Goal: Task Accomplishment & Management: Use online tool/utility

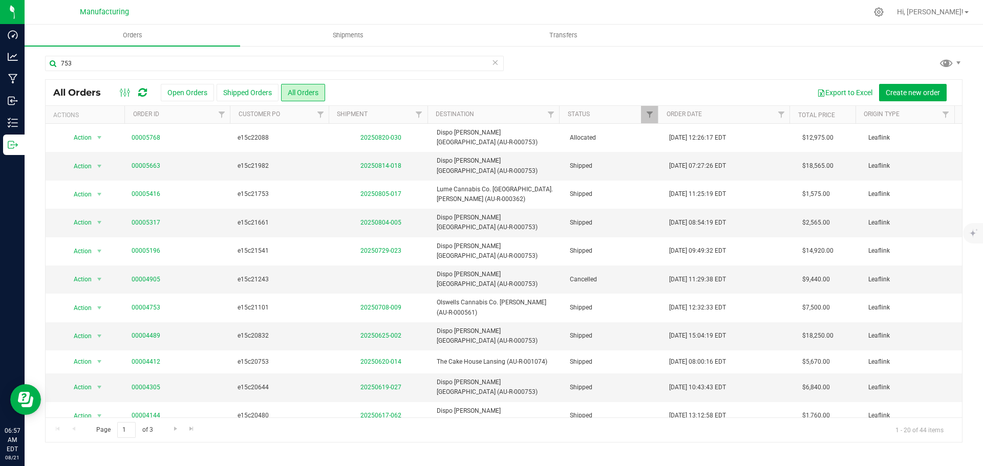
drag, startPoint x: 89, startPoint y: 61, endPoint x: 26, endPoint y: 62, distance: 63.0
click at [26, 62] on div "753 All Orders Open Orders Shipped Orders All Orders Export to Excel Create new…" at bounding box center [504, 249] width 958 height 408
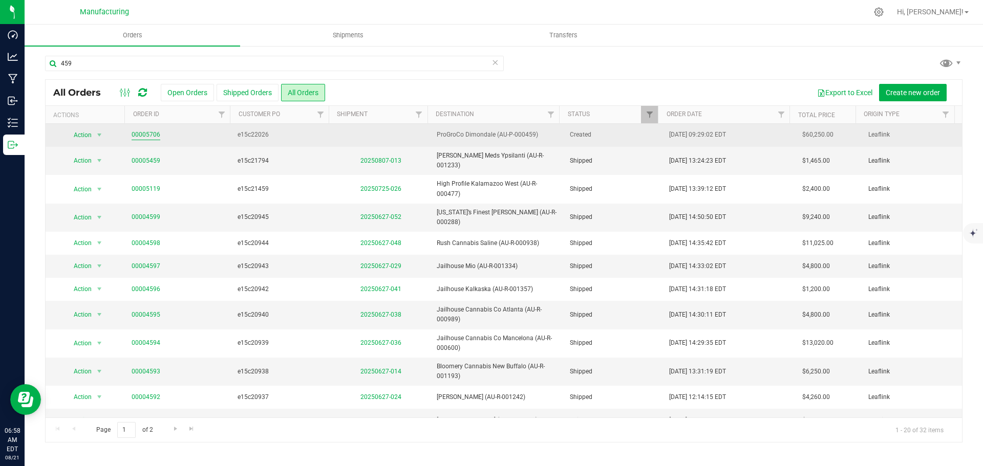
type input "459"
click at [150, 131] on link "00005706" at bounding box center [146, 135] width 29 height 10
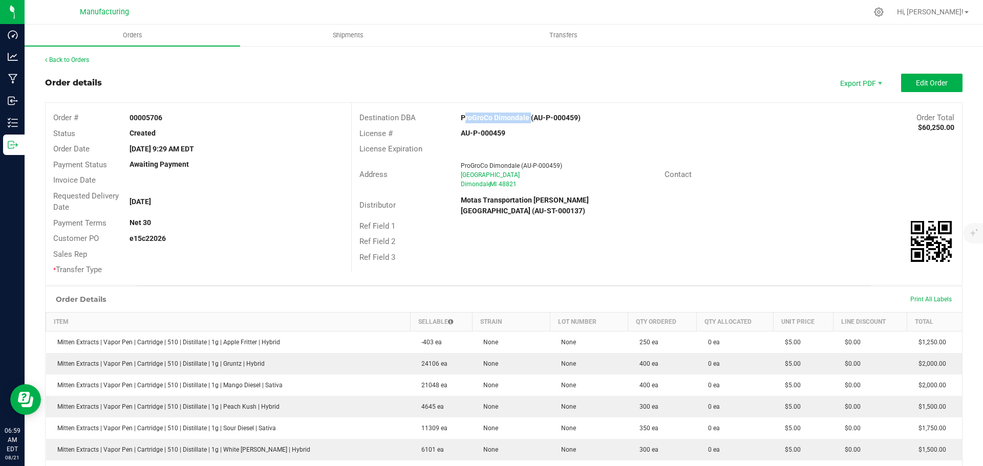
drag, startPoint x: 455, startPoint y: 116, endPoint x: 525, endPoint y: 116, distance: 69.1
click at [525, 116] on div "ProGroCo Dimondale (AU-P-000459)" at bounding box center [580, 118] width 254 height 11
copy strong "ProGroCo Dimondale"
click at [660, 148] on div "License Expiration" at bounding box center [657, 149] width 610 height 16
click at [915, 82] on span "Edit Order" at bounding box center [931, 83] width 32 height 8
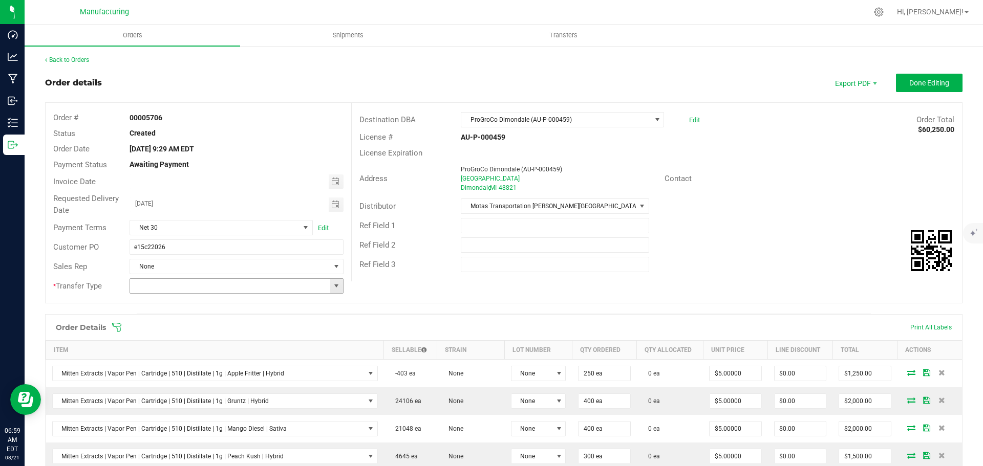
click at [335, 286] on span at bounding box center [336, 286] width 8 height 8
click at [165, 372] on li "Wholesale Transfer" at bounding box center [234, 371] width 211 height 17
type input "Wholesale Transfer"
click at [118, 326] on icon at bounding box center [116, 327] width 9 height 9
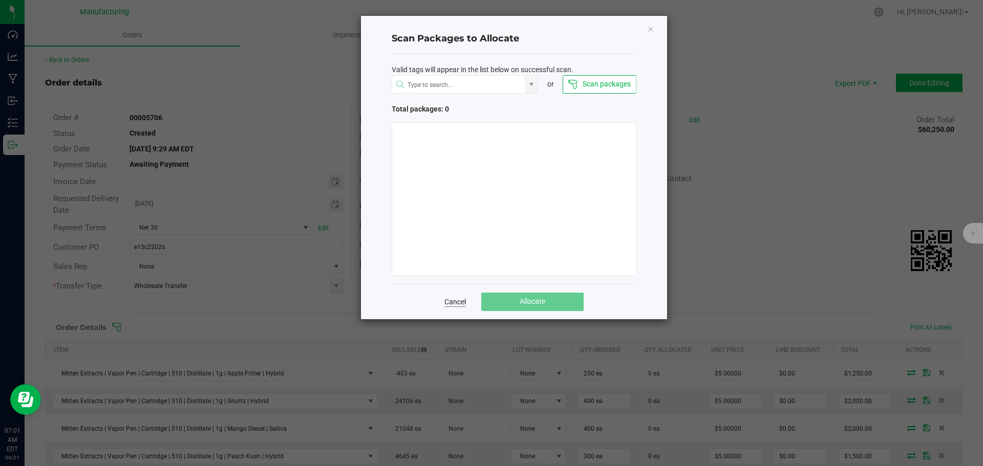
click at [453, 300] on link "Cancel" at bounding box center [454, 302] width 21 height 10
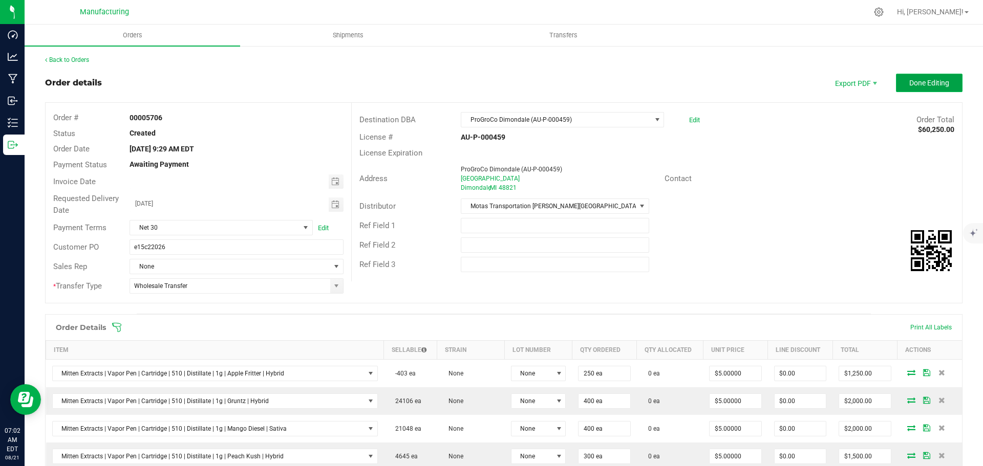
click at [920, 76] on button "Done Editing" at bounding box center [929, 83] width 67 height 18
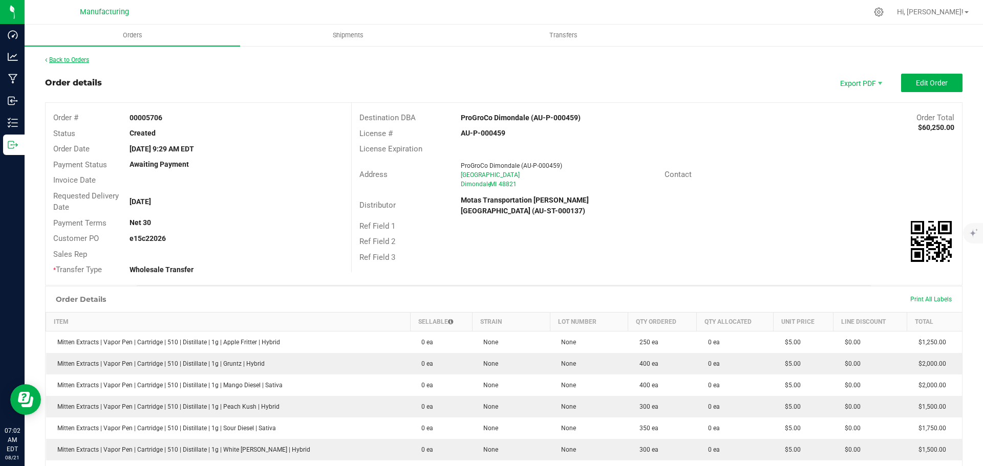
click at [70, 58] on link "Back to Orders" at bounding box center [67, 59] width 44 height 7
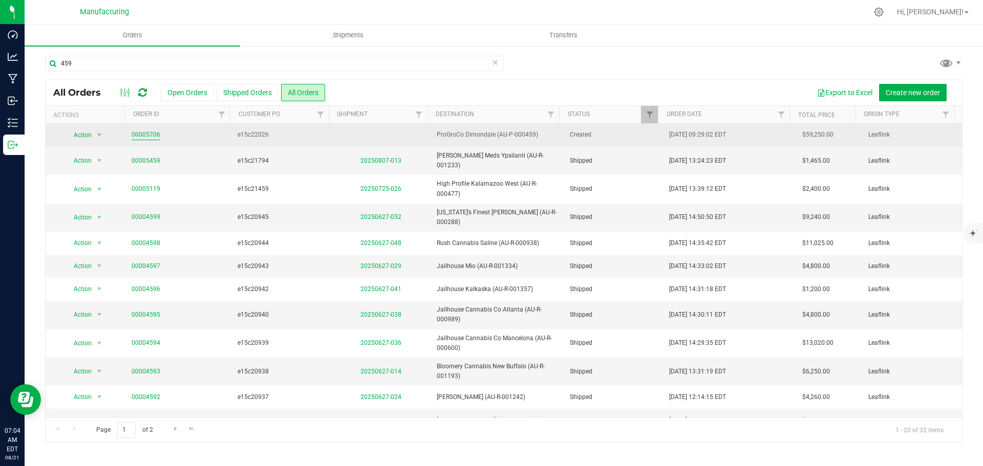
click at [150, 135] on link "00005706" at bounding box center [146, 135] width 29 height 10
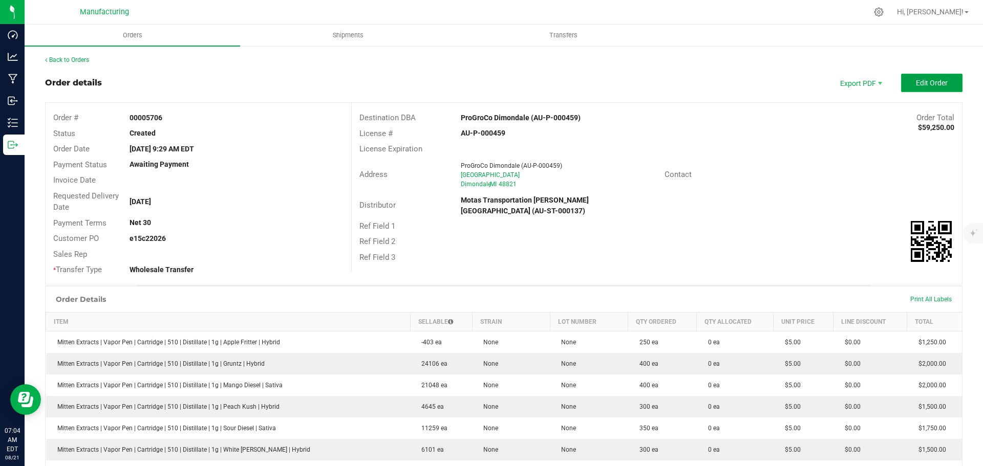
click at [932, 82] on span "Edit Order" at bounding box center [931, 83] width 32 height 8
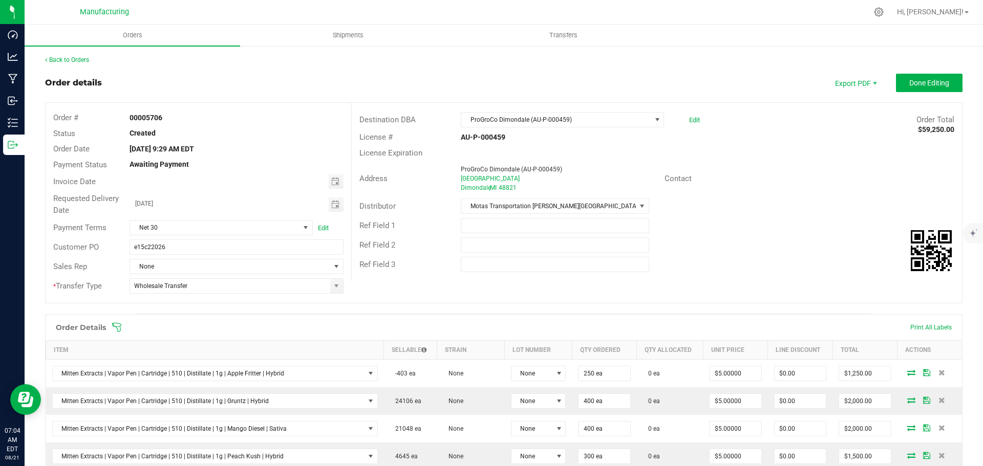
click at [117, 326] on icon at bounding box center [116, 327] width 9 height 9
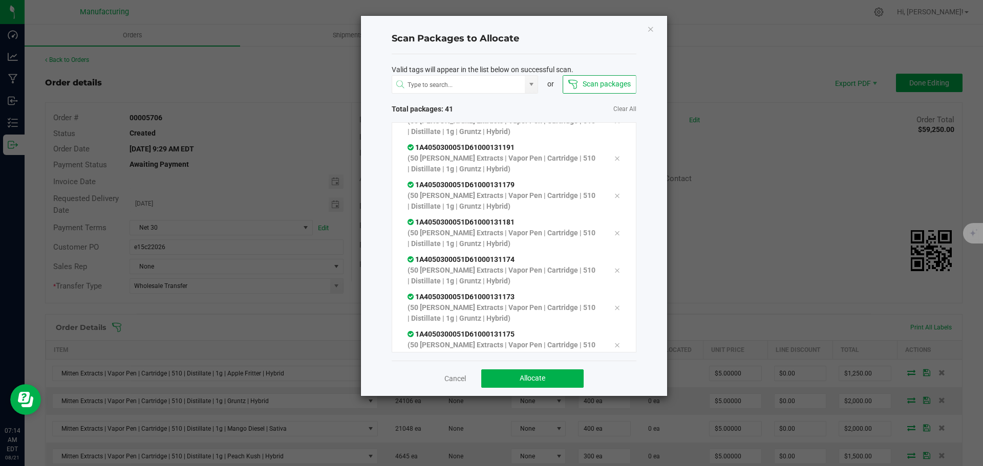
scroll to position [1328, 0]
click at [536, 378] on span "Allocate" at bounding box center [532, 378] width 26 height 8
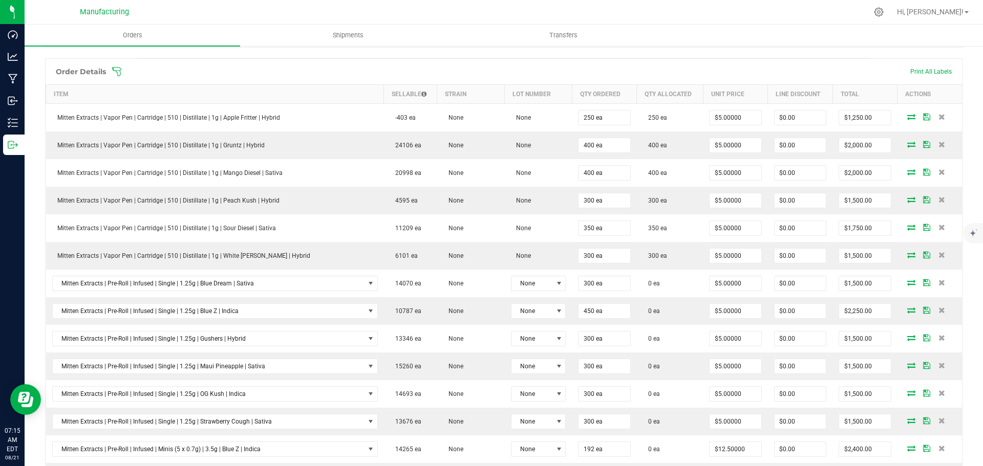
scroll to position [0, 0]
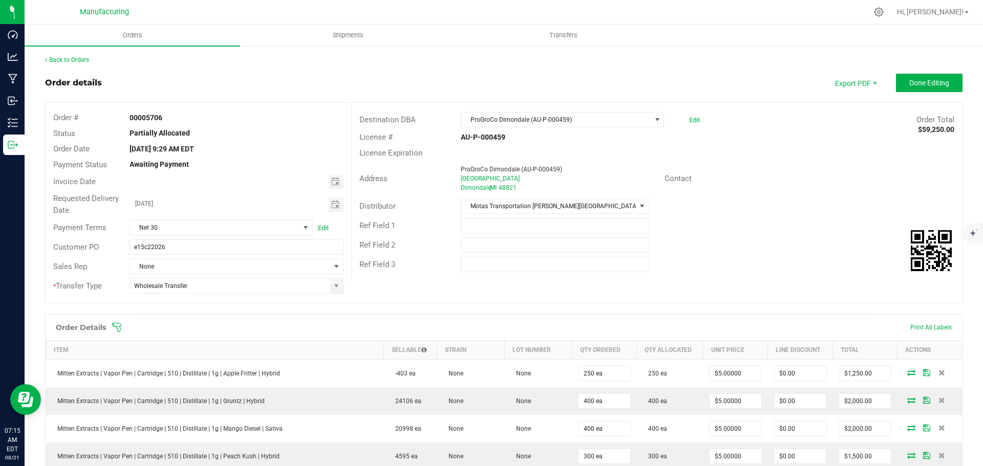
click at [115, 330] on icon at bounding box center [117, 327] width 10 height 10
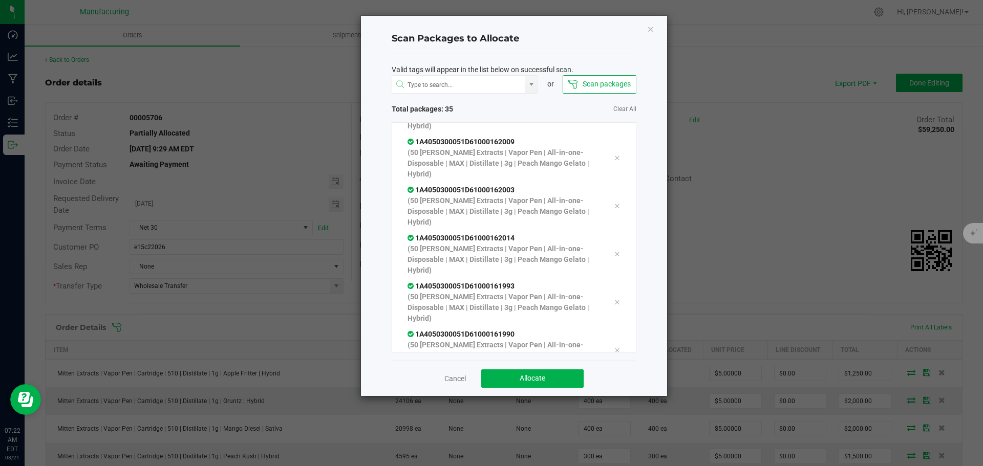
scroll to position [1222, 0]
click at [564, 378] on button "Allocate" at bounding box center [532, 378] width 102 height 18
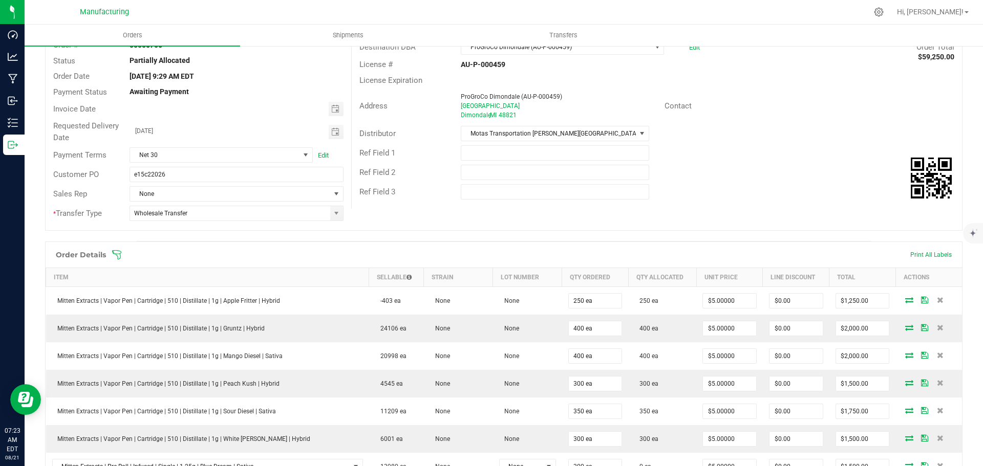
scroll to position [0, 0]
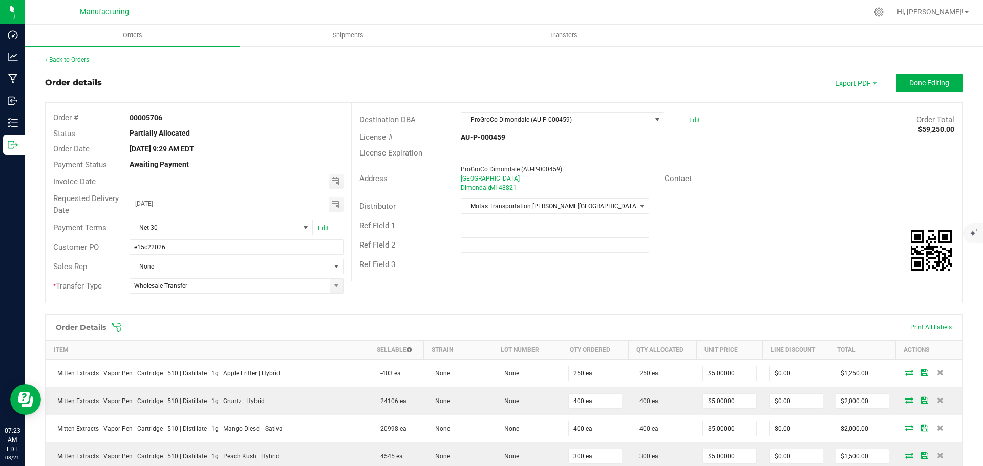
click at [121, 325] on icon at bounding box center [117, 327] width 10 height 10
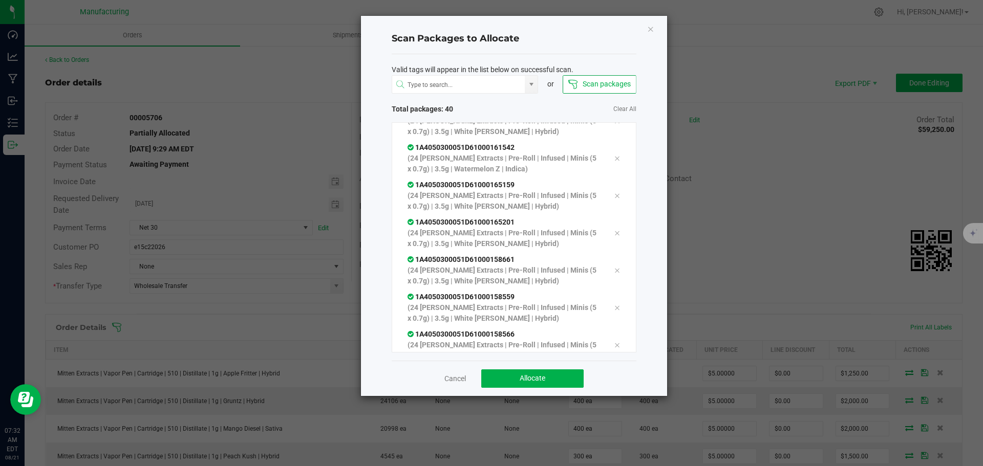
scroll to position [1253, 0]
click at [568, 378] on button "Allocate" at bounding box center [532, 378] width 102 height 18
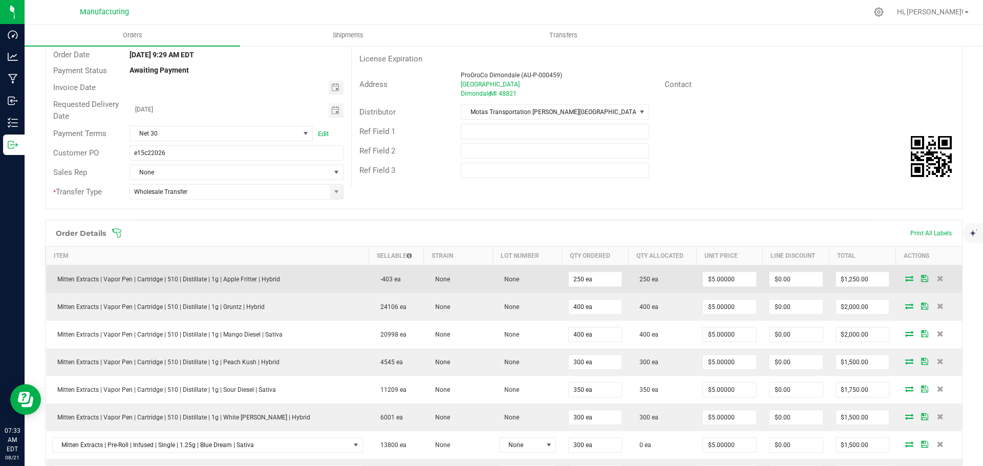
scroll to position [48, 0]
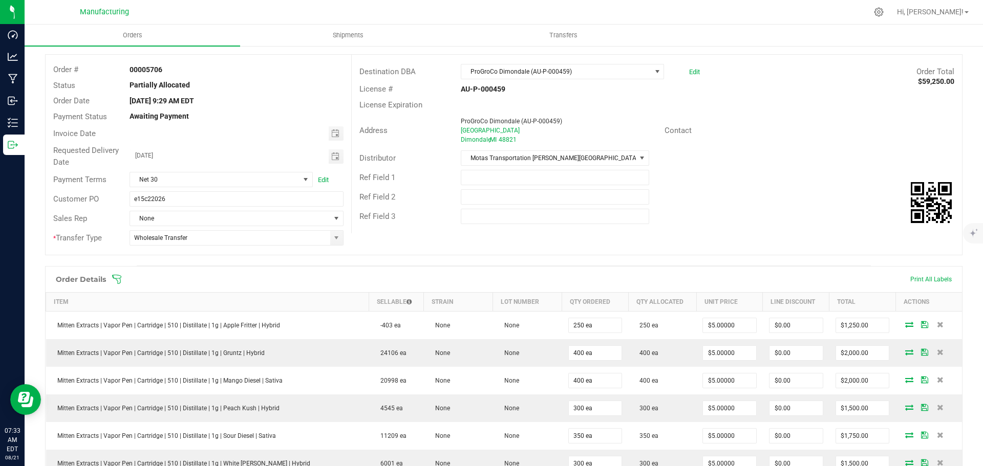
click at [115, 277] on icon at bounding box center [117, 279] width 10 height 10
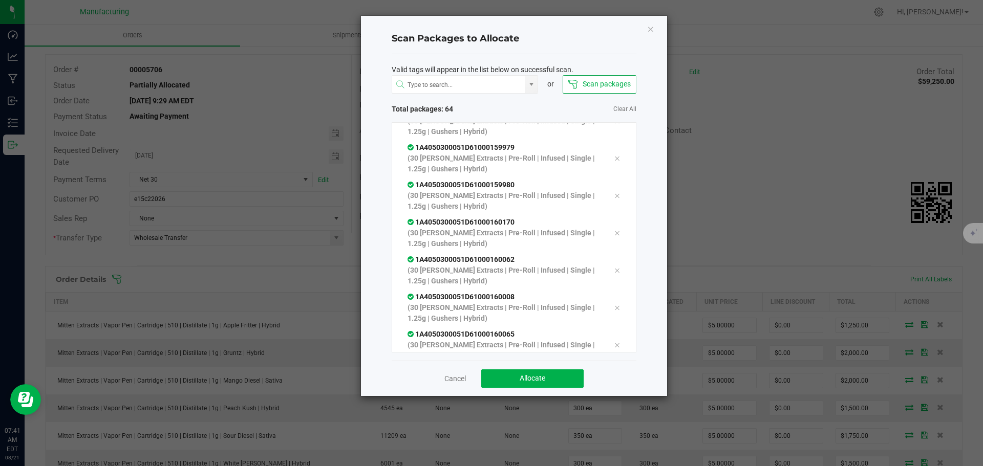
scroll to position [2187, 0]
click at [549, 376] on button "Allocate" at bounding box center [532, 378] width 102 height 18
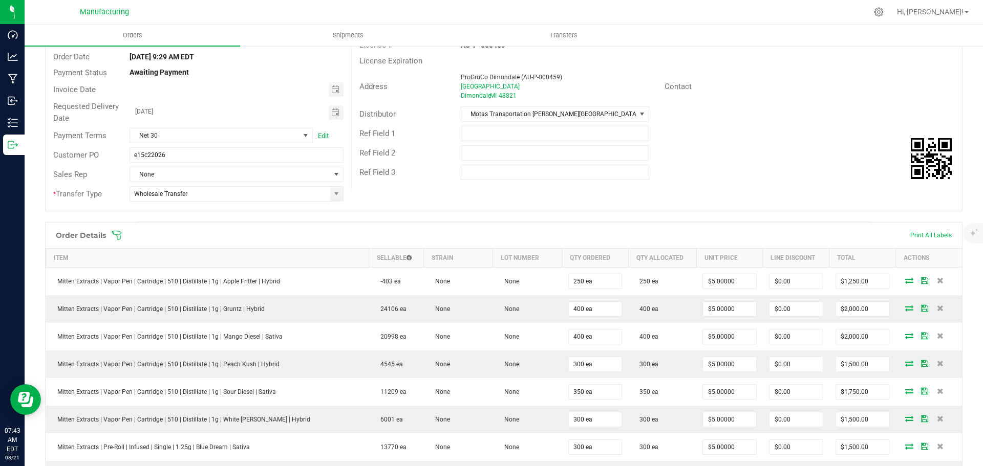
scroll to position [0, 0]
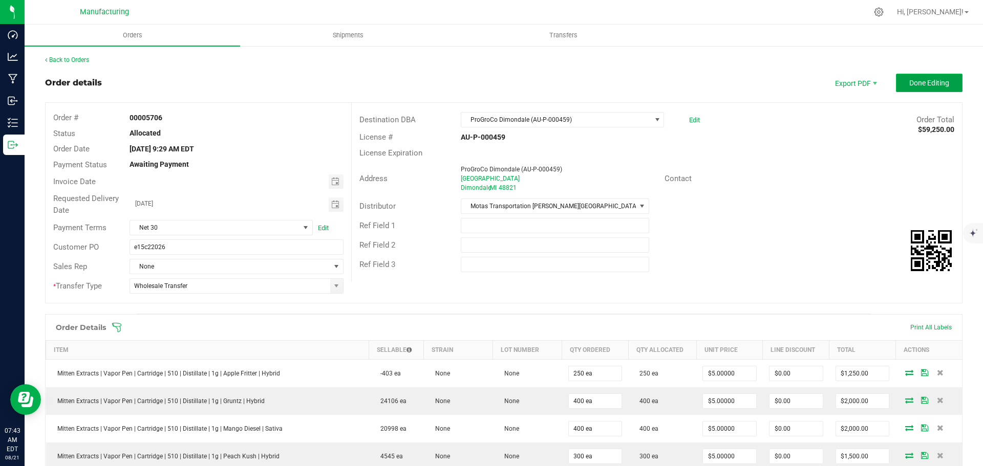
click at [909, 81] on span "Done Editing" at bounding box center [929, 83] width 40 height 8
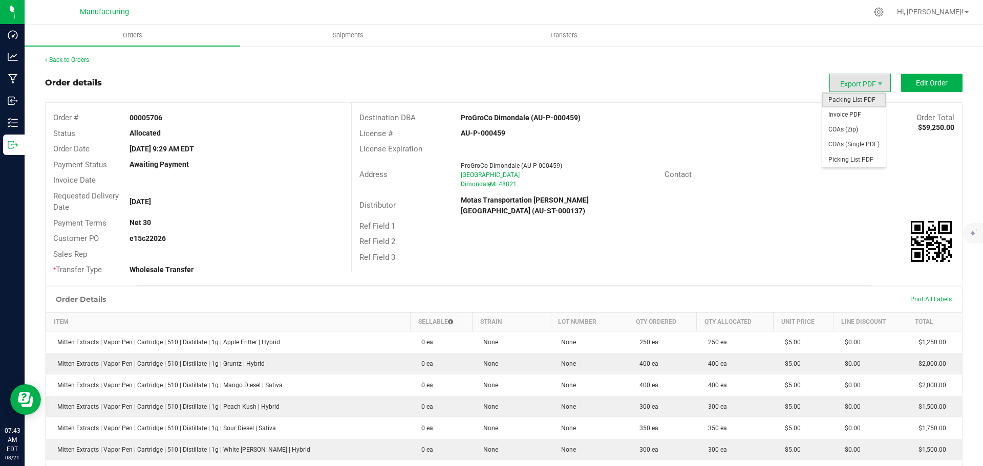
click at [834, 97] on span "Packing List PDF" at bounding box center [853, 100] width 63 height 15
click at [75, 58] on link "Back to Orders" at bounding box center [67, 59] width 44 height 7
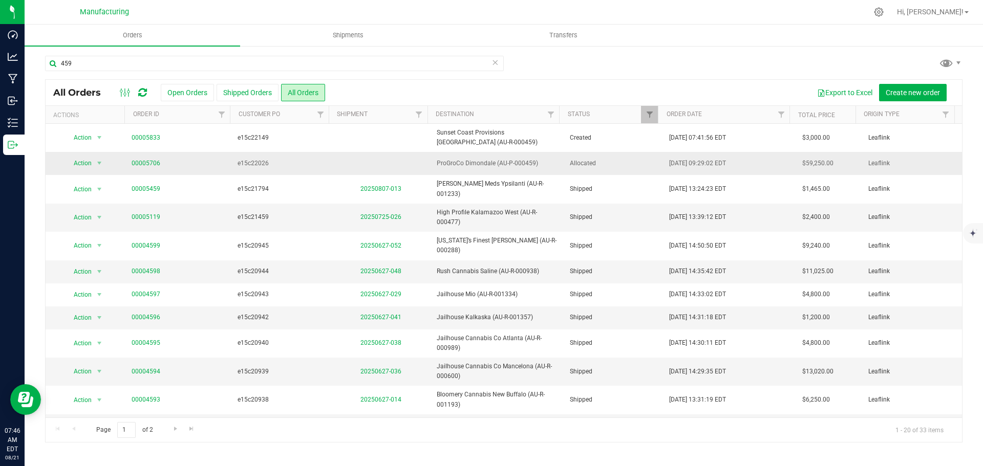
click at [609, 164] on span "Allocated" at bounding box center [614, 164] width 88 height 10
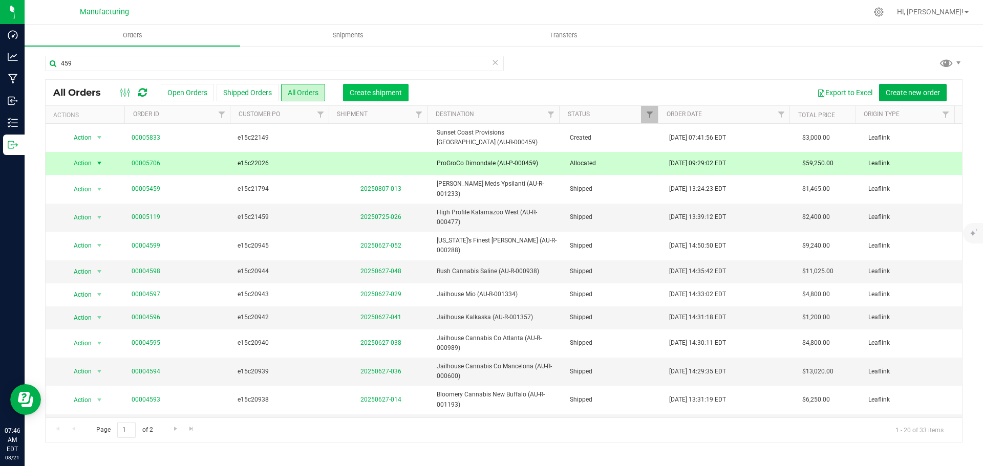
click at [351, 91] on span "Create shipment" at bounding box center [376, 93] width 52 height 8
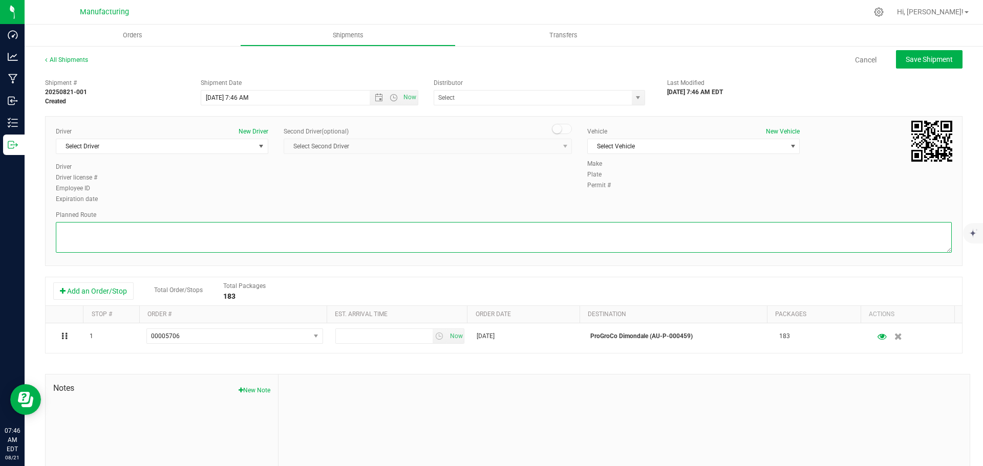
drag, startPoint x: 555, startPoint y: 238, endPoint x: 564, endPoint y: 233, distance: 10.1
click at [556, 238] on textarea at bounding box center [504, 237] width 896 height 31
paste textarea "[STREET_ADDRESS][PERSON_NAME]  Take [PERSON_NAME] Hwy to Lansing Rd N 3 min (0…"
type textarea "[STREET_ADDRESS][PERSON_NAME]  Take [PERSON_NAME] Hwy to Lansing Rd N 3 min (0…"
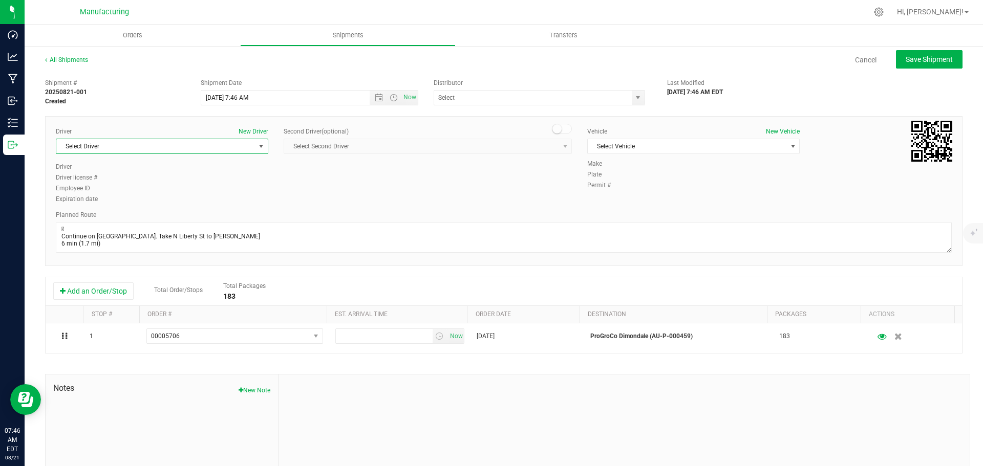
click at [171, 144] on span "Select Driver" at bounding box center [155, 146] width 199 height 14
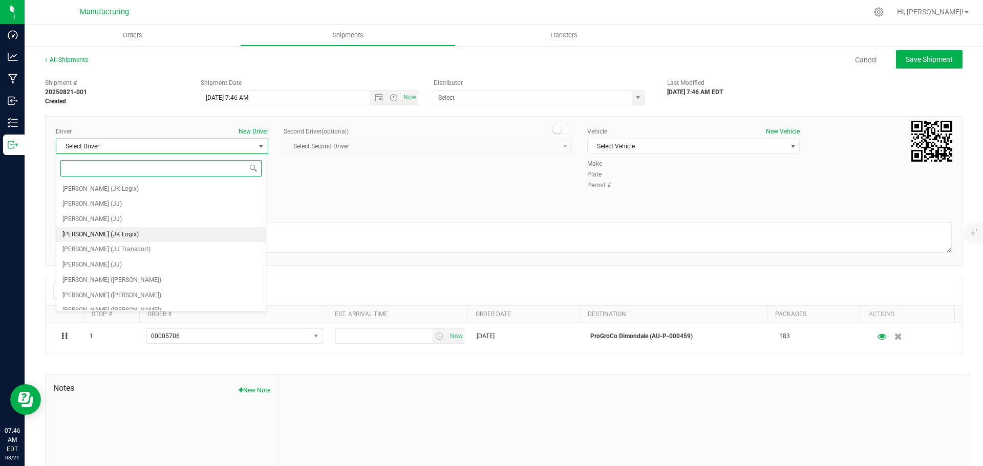
click at [113, 234] on span "[PERSON_NAME] (JK Logix)" at bounding box center [100, 234] width 76 height 13
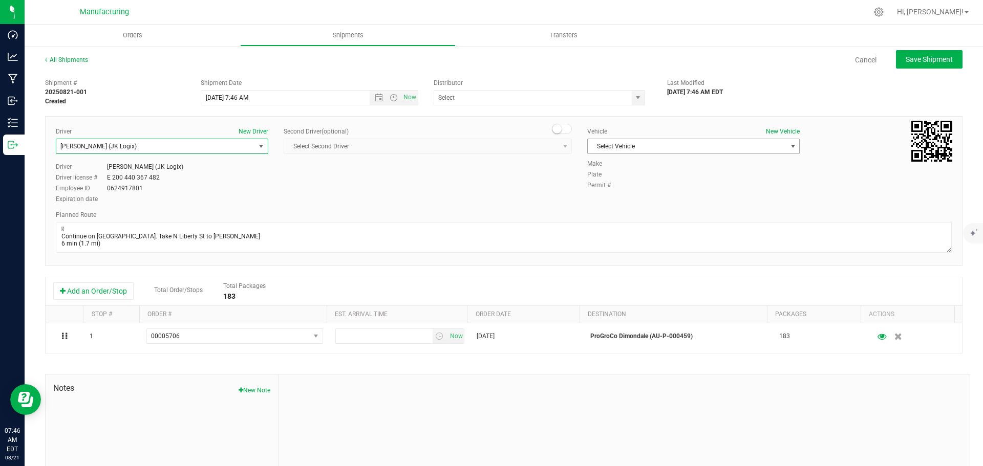
click at [653, 145] on span "Select Vehicle" at bounding box center [686, 146] width 199 height 14
click at [610, 228] on li "Van 16 - JK" at bounding box center [687, 224] width 209 height 15
click at [634, 100] on span "select" at bounding box center [638, 98] width 8 height 8
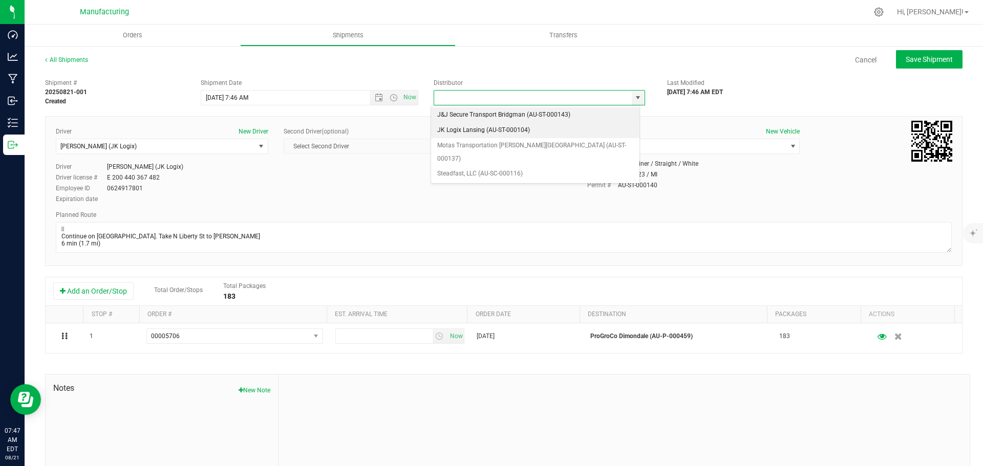
click at [445, 128] on li "JK Logix Lansing (AU-ST-000104)" at bounding box center [535, 130] width 208 height 15
type input "JK Logix Lansing (AU-ST-000104)"
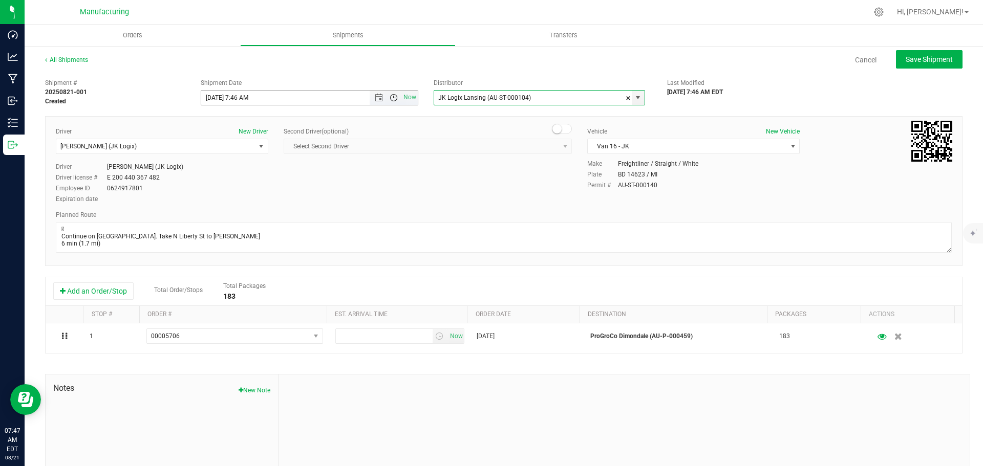
click at [393, 97] on span "Open the time view" at bounding box center [393, 98] width 8 height 8
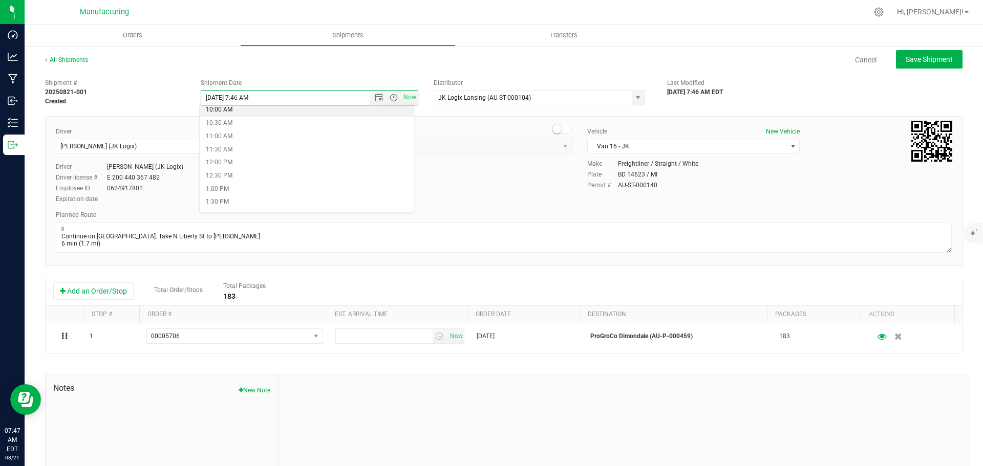
scroll to position [256, 0]
click at [234, 123] on li "10:00 AM" at bounding box center [307, 121] width 214 height 13
click at [921, 54] on button "Save Shipment" at bounding box center [929, 59] width 67 height 18
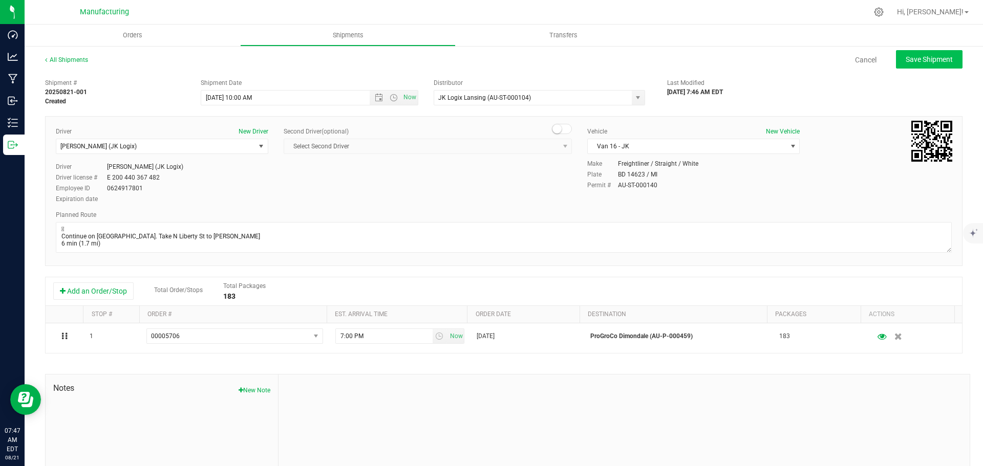
type input "[DATE] 2:00 PM"
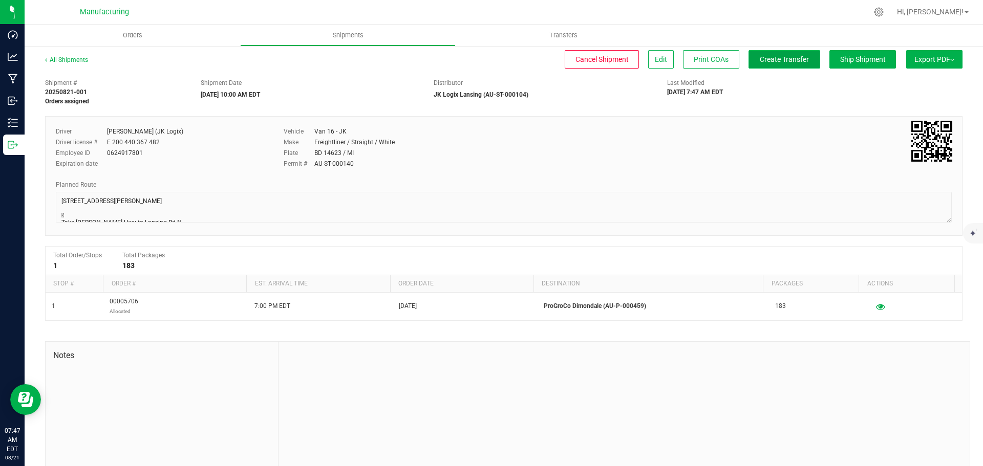
click at [773, 58] on span "Create Transfer" at bounding box center [783, 59] width 49 height 8
click at [136, 35] on span "Orders" at bounding box center [132, 35] width 47 height 9
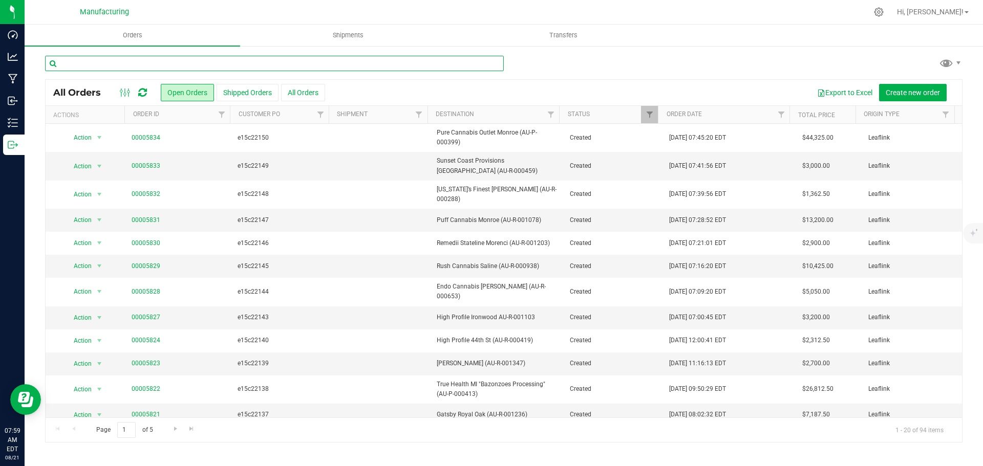
click at [170, 60] on input "text" at bounding box center [274, 63] width 459 height 15
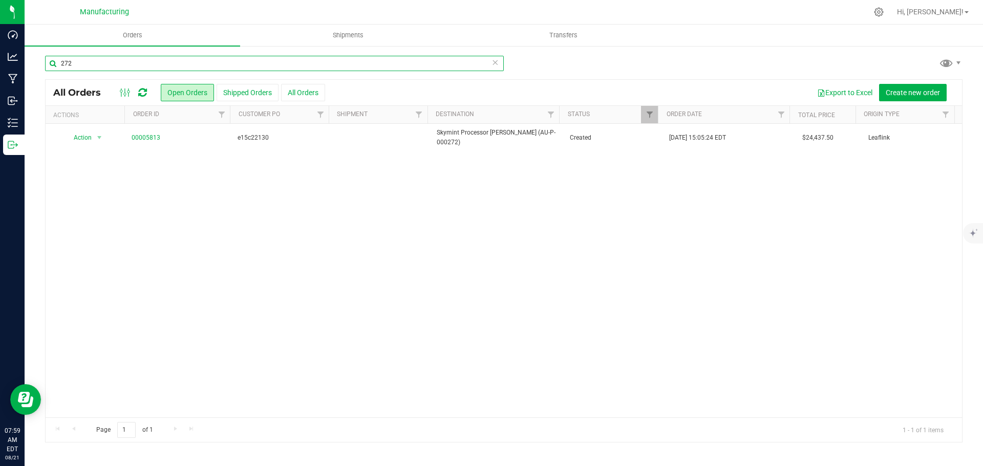
type input "272"
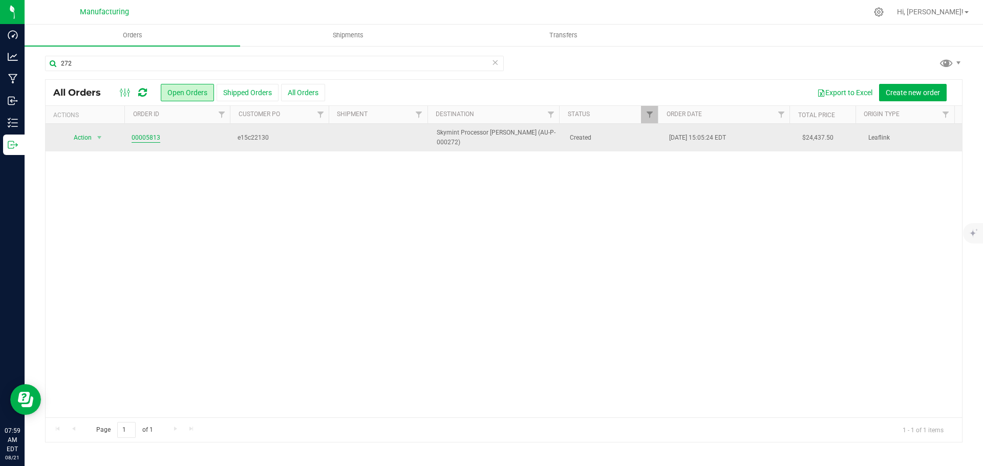
click at [151, 135] on link "00005813" at bounding box center [146, 138] width 29 height 10
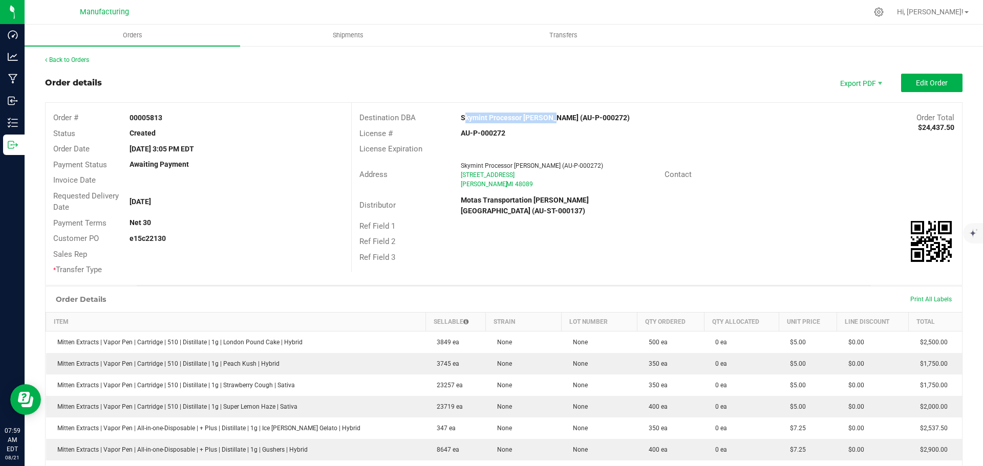
drag, startPoint x: 450, startPoint y: 118, endPoint x: 546, endPoint y: 117, distance: 95.7
click at [546, 117] on div "Skymint Processor [PERSON_NAME] (AU-P-000272)" at bounding box center [580, 118] width 254 height 11
copy strong "Skymint Processor [PERSON_NAME]"
click at [769, 173] on div "Contact" at bounding box center [809, 175] width 305 height 16
click at [903, 89] on button "Edit Order" at bounding box center [931, 83] width 61 height 18
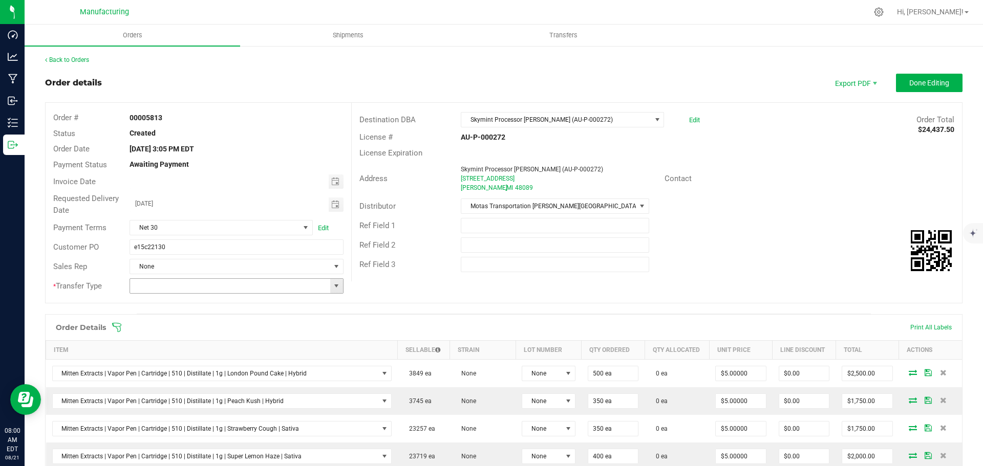
click at [332, 284] on span at bounding box center [336, 286] width 8 height 8
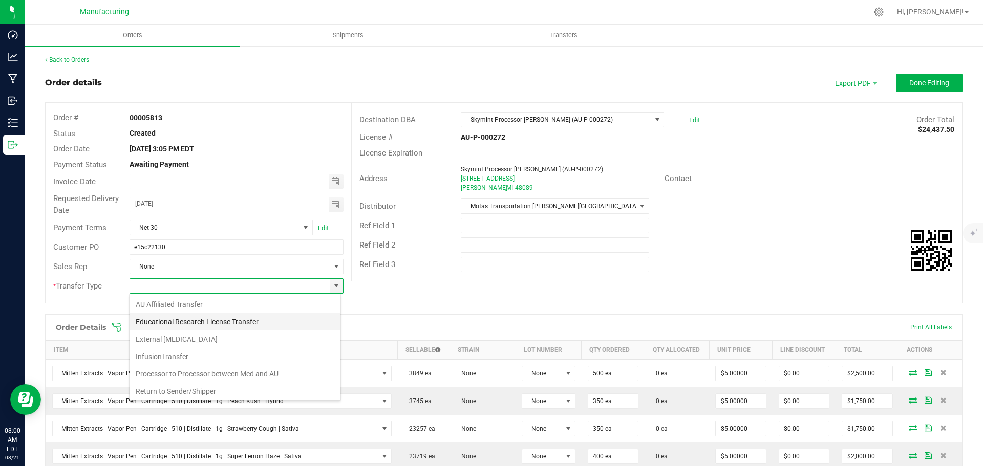
scroll to position [72, 0]
click at [186, 371] on li "Wholesale Transfer" at bounding box center [234, 371] width 211 height 17
type input "Wholesale Transfer"
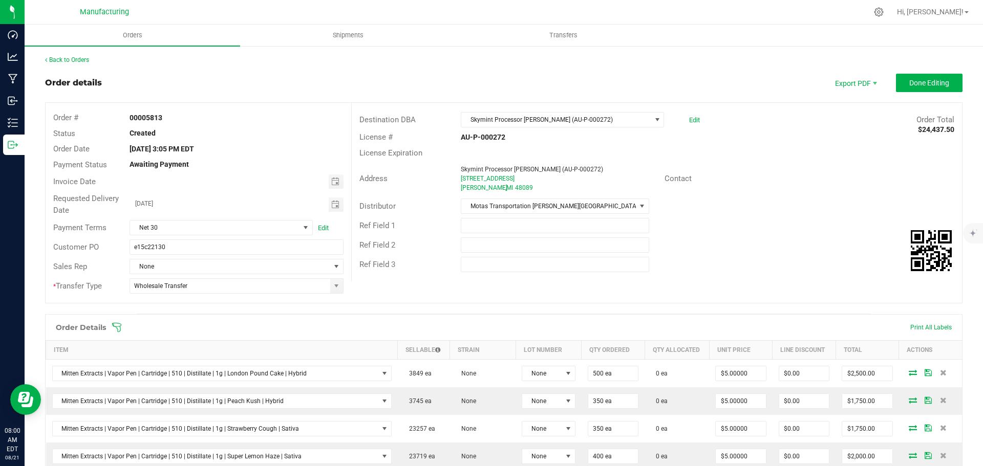
click at [116, 329] on icon at bounding box center [117, 327] width 10 height 10
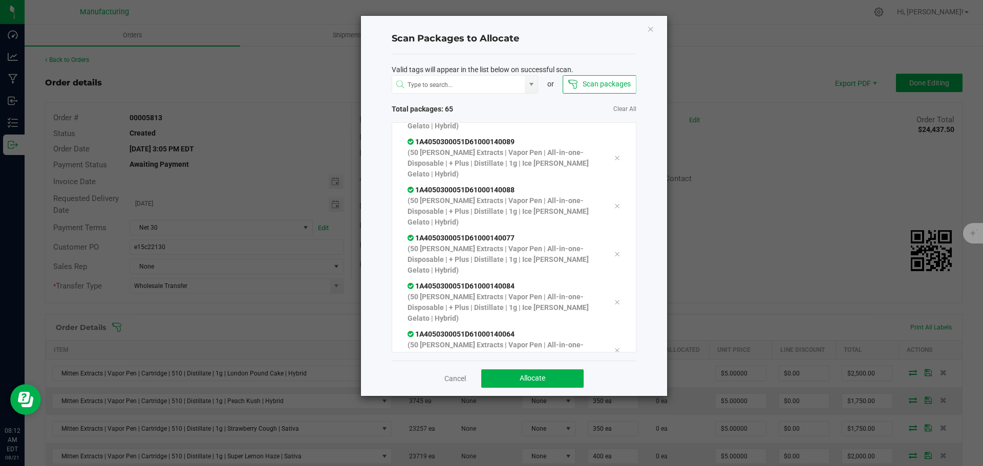
scroll to position [2252, 0]
click at [549, 382] on button "Allocate" at bounding box center [532, 378] width 102 height 18
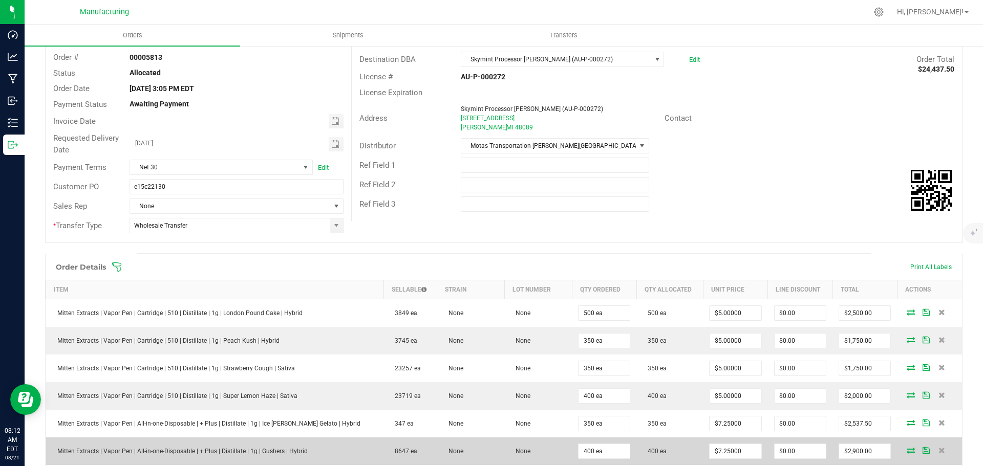
scroll to position [0, 0]
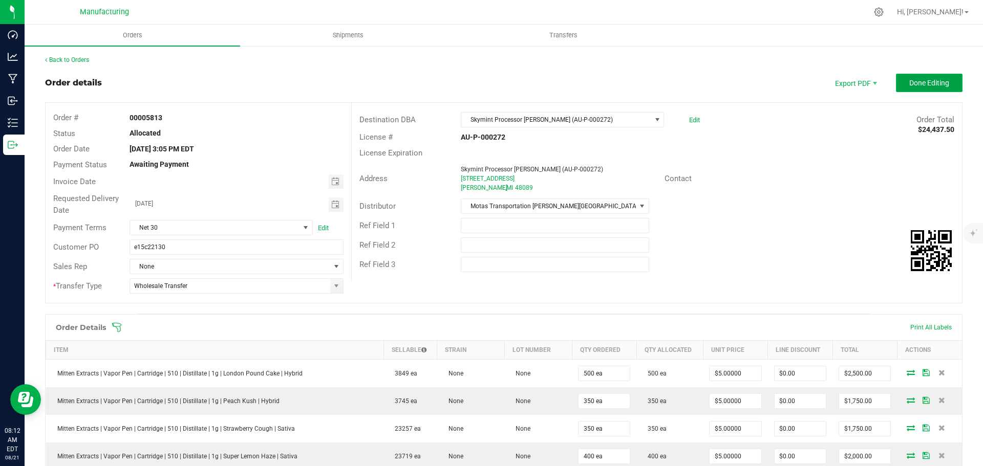
click at [934, 79] on span "Done Editing" at bounding box center [929, 83] width 40 height 8
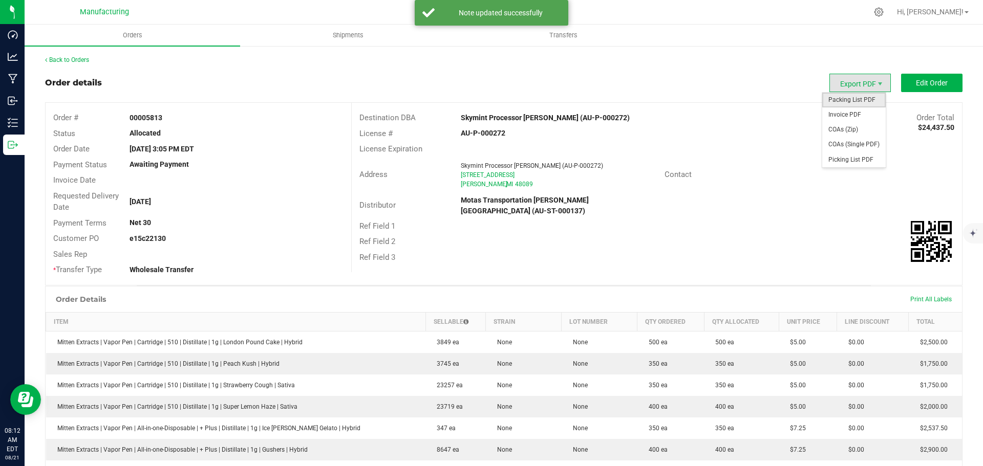
click at [846, 104] on span "Packing List PDF" at bounding box center [853, 100] width 63 height 15
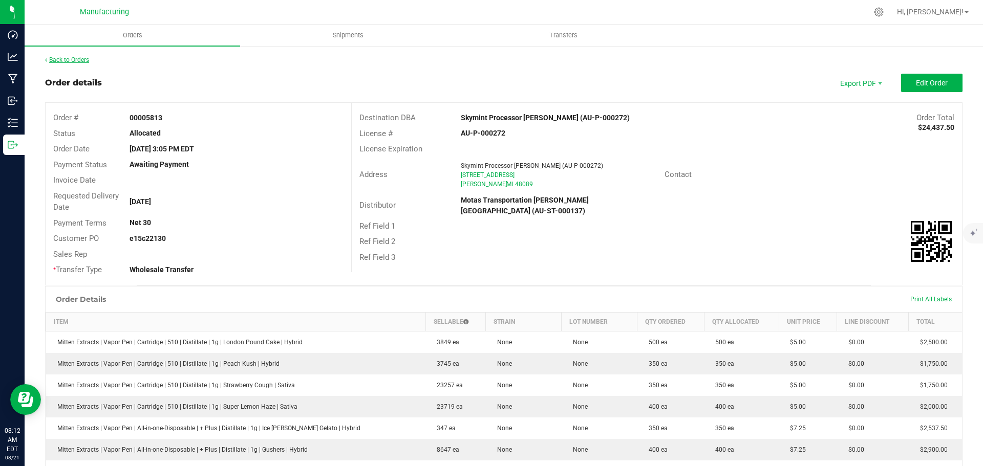
click at [79, 58] on link "Back to Orders" at bounding box center [67, 59] width 44 height 7
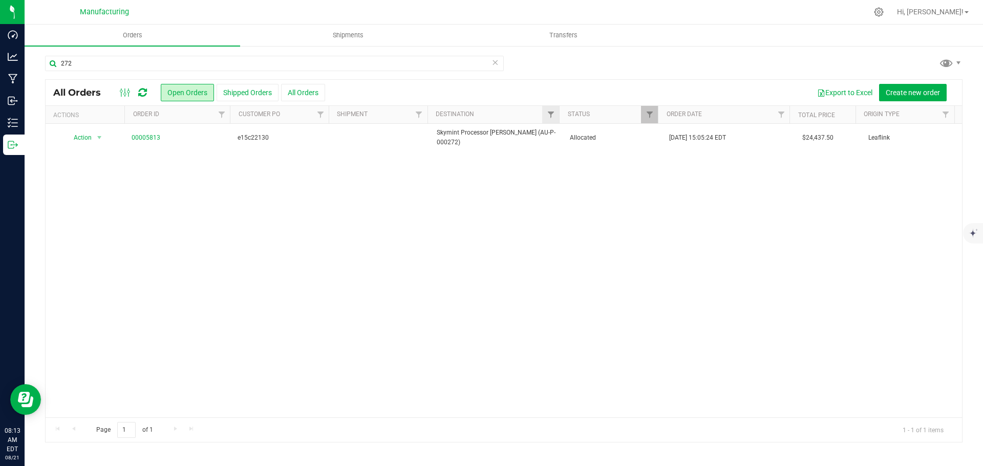
drag, startPoint x: 613, startPoint y: 137, endPoint x: 558, endPoint y: 112, distance: 60.5
click at [613, 136] on span "Allocated" at bounding box center [614, 138] width 88 height 10
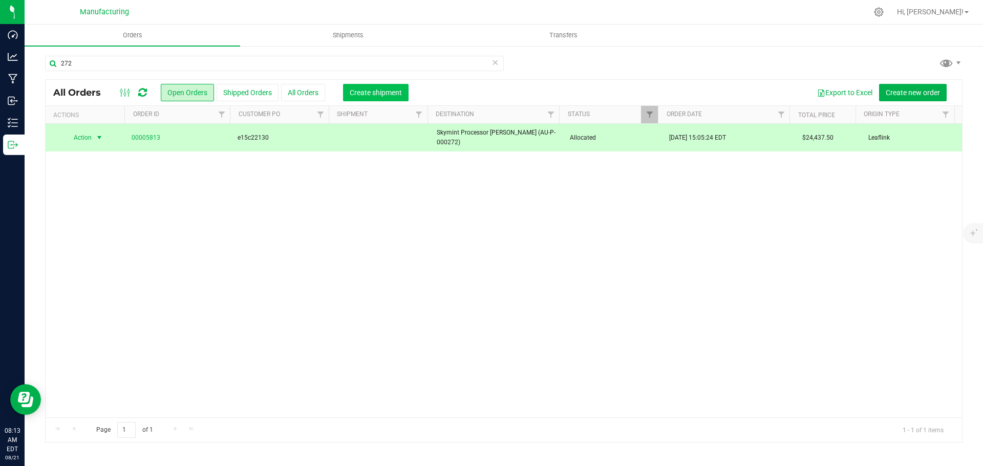
click at [364, 85] on button "Create shipment" at bounding box center [376, 92] width 66 height 17
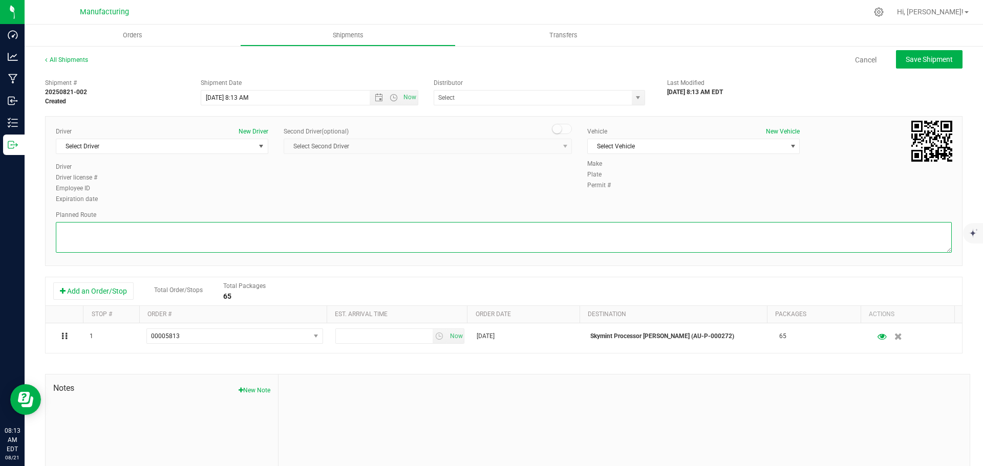
click at [463, 241] on textarea at bounding box center [504, 237] width 896 height 31
paste textarea "[STREET_ADDRESS][PERSON_NAME]  Get on I-696 W from [PERSON_NAME] and [PERSON_N…"
type textarea "[STREET_ADDRESS][PERSON_NAME]  Get on I-696 W from [PERSON_NAME] and [PERSON_N…"
click at [126, 144] on span "Select Driver" at bounding box center [155, 146] width 199 height 14
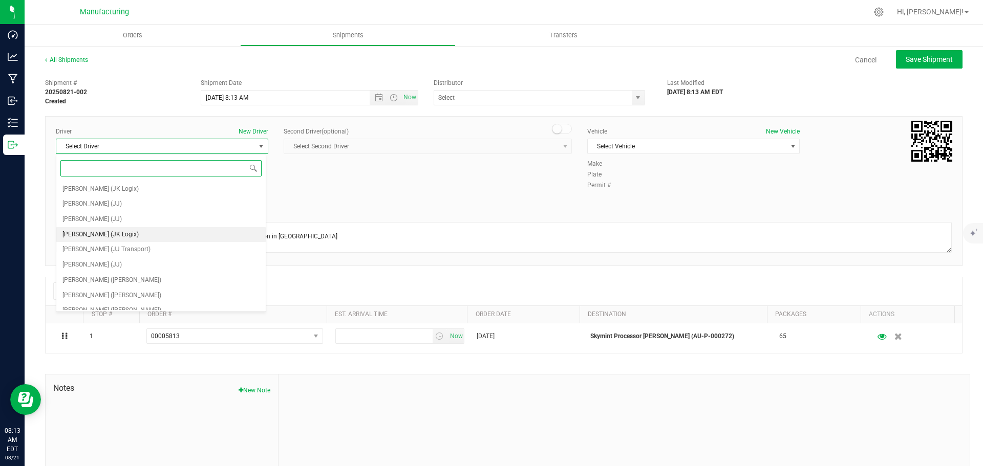
click at [94, 239] on span "[PERSON_NAME] (JK Logix)" at bounding box center [100, 234] width 76 height 13
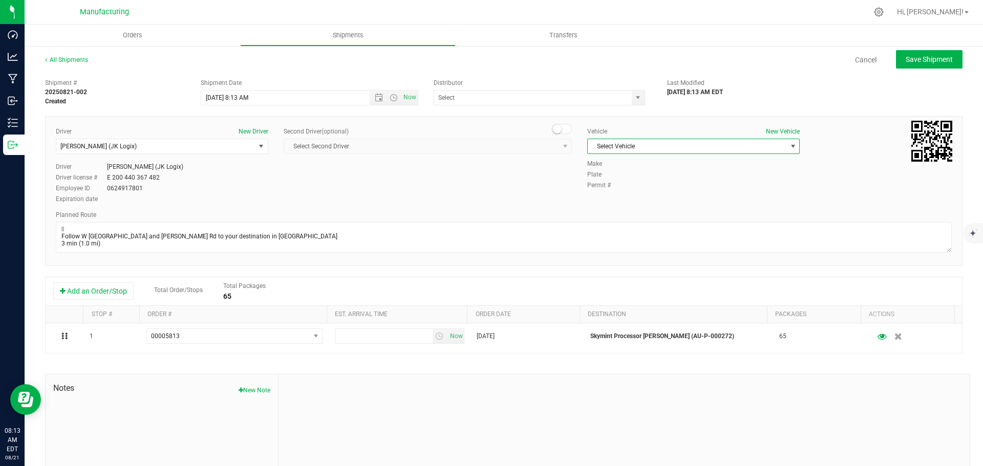
click at [638, 146] on span "Select Vehicle" at bounding box center [686, 146] width 199 height 14
click at [604, 228] on li "Van 16 - JK" at bounding box center [687, 224] width 209 height 15
click at [634, 100] on span "select" at bounding box center [638, 98] width 8 height 8
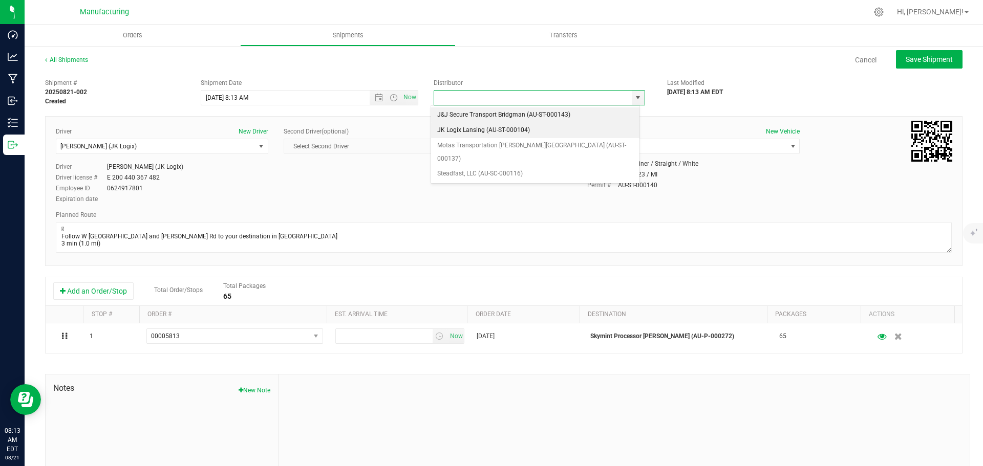
click at [459, 128] on li "JK Logix Lansing (AU-ST-000104)" at bounding box center [535, 130] width 208 height 15
type input "JK Logix Lansing (AU-ST-000104)"
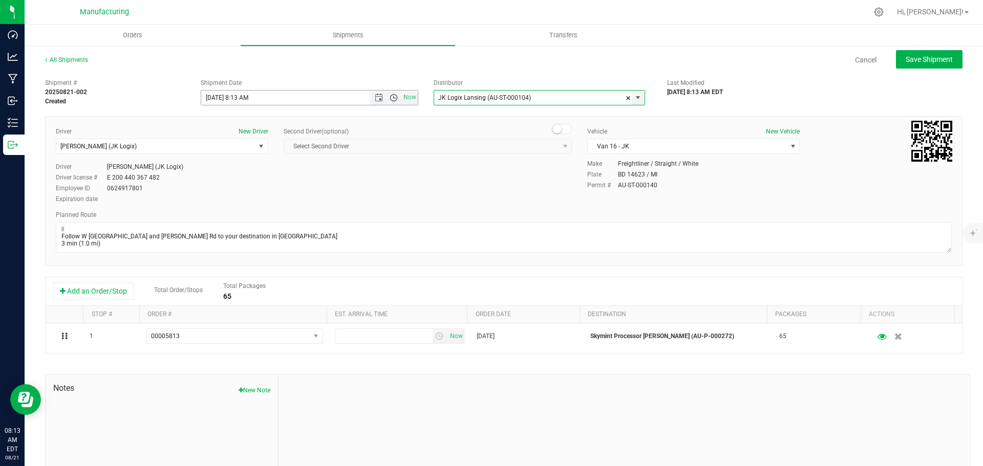
click at [392, 97] on span "Open the time view" at bounding box center [393, 98] width 8 height 8
click at [230, 119] on li "10:00 AM" at bounding box center [307, 121] width 214 height 13
click at [917, 57] on span "Save Shipment" at bounding box center [928, 59] width 47 height 8
type input "[DATE] 2:00 PM"
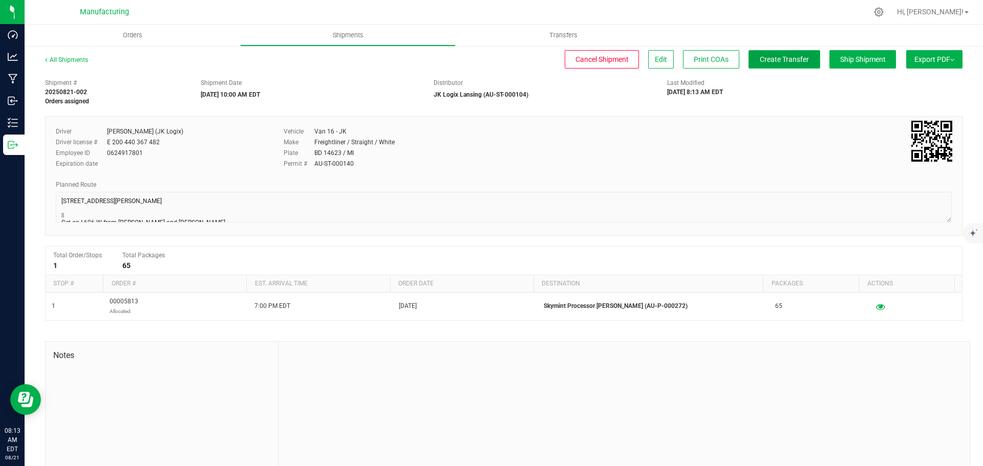
click at [764, 58] on span "Create Transfer" at bounding box center [783, 59] width 49 height 8
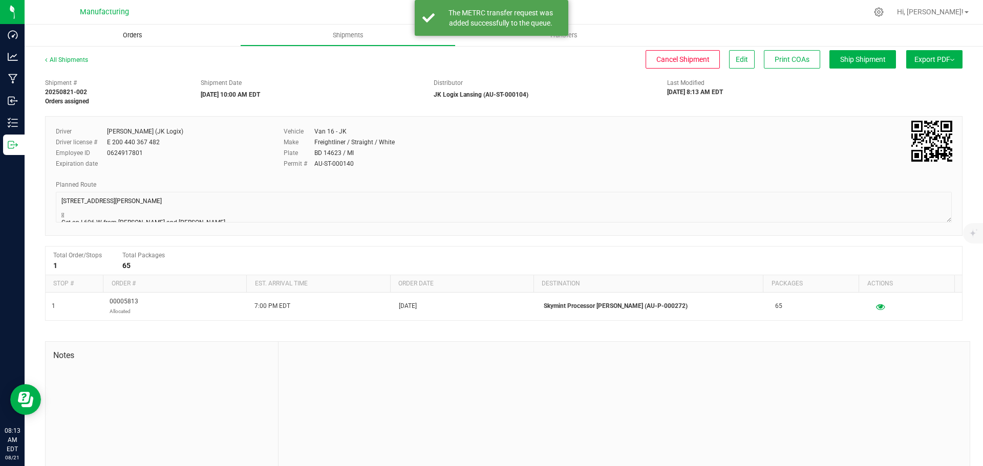
click at [134, 33] on span "Orders" at bounding box center [132, 35] width 47 height 9
